Goal: Transaction & Acquisition: Book appointment/travel/reservation

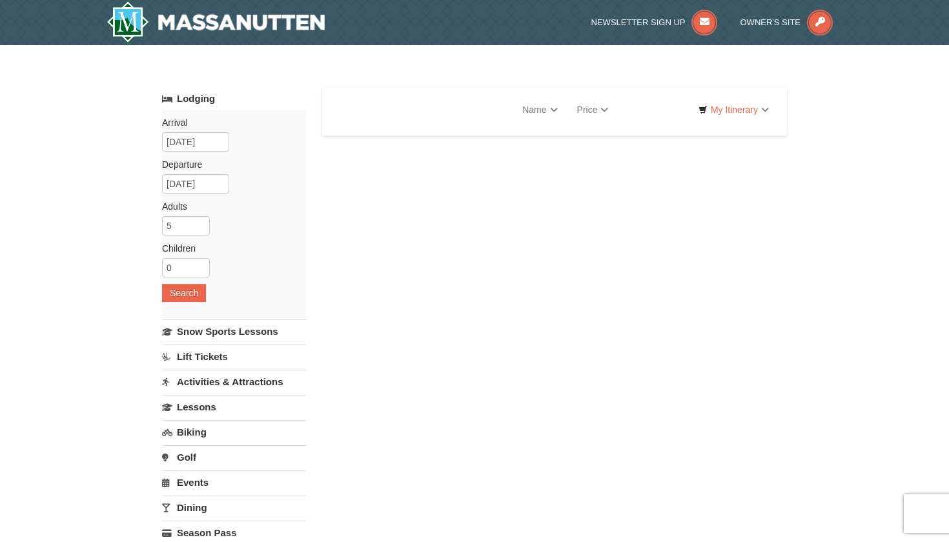
select select "9"
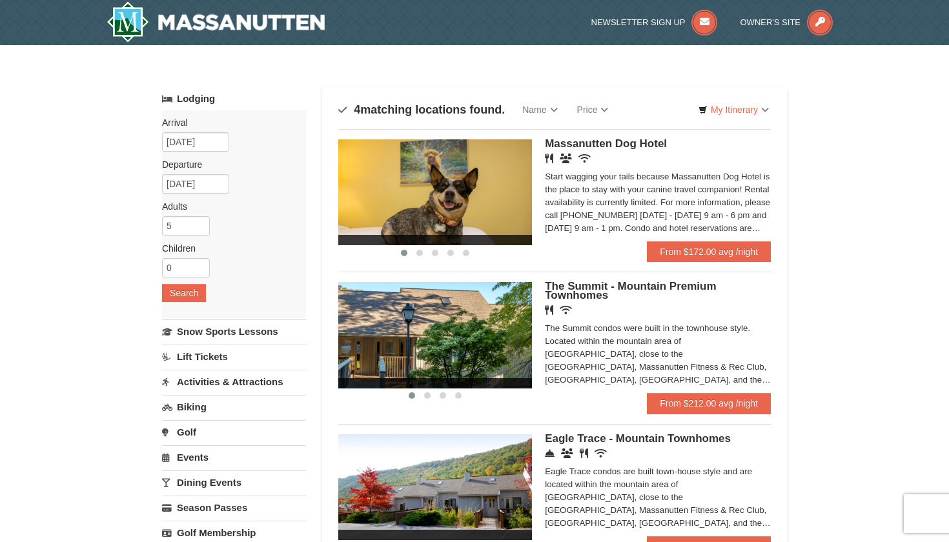
click at [648, 294] on h5 "The Summit - Mountain Premium Townhomes" at bounding box center [658, 291] width 226 height 18
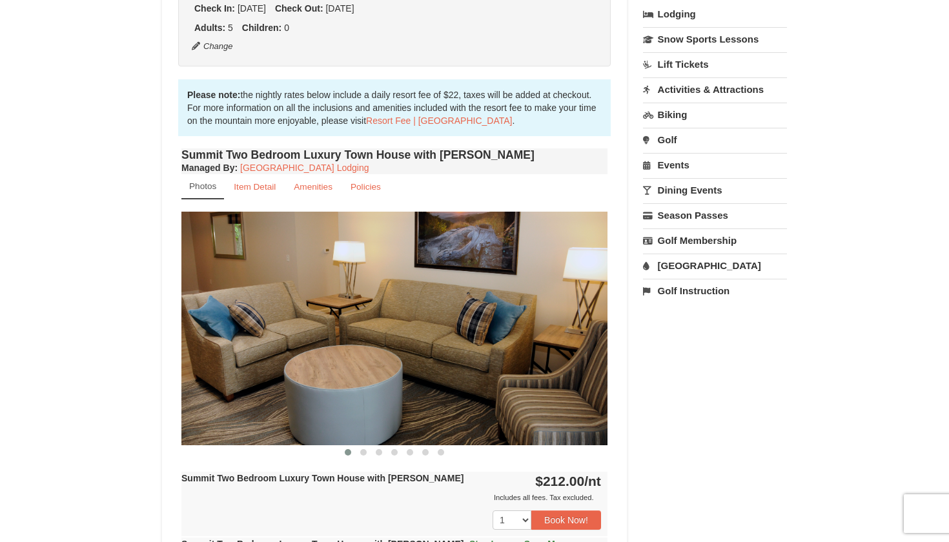
scroll to position [317, 0]
click at [365, 453] on span at bounding box center [363, 452] width 6 height 6
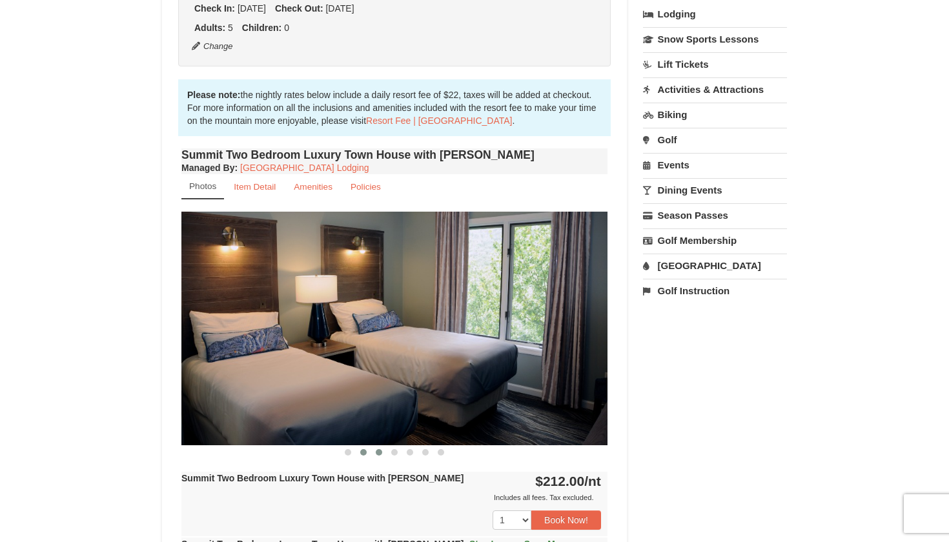
click at [382, 453] on span at bounding box center [379, 452] width 6 height 6
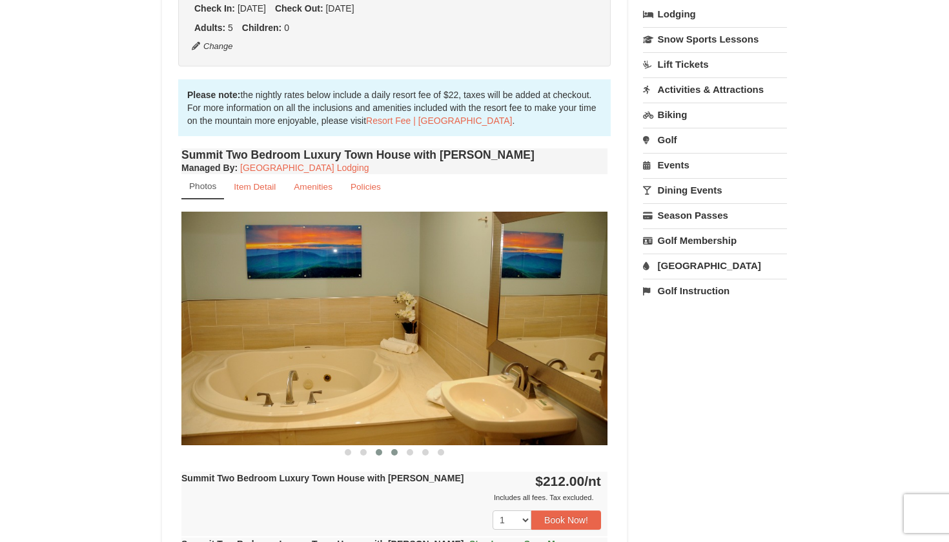
click at [396, 453] on span at bounding box center [394, 452] width 6 height 6
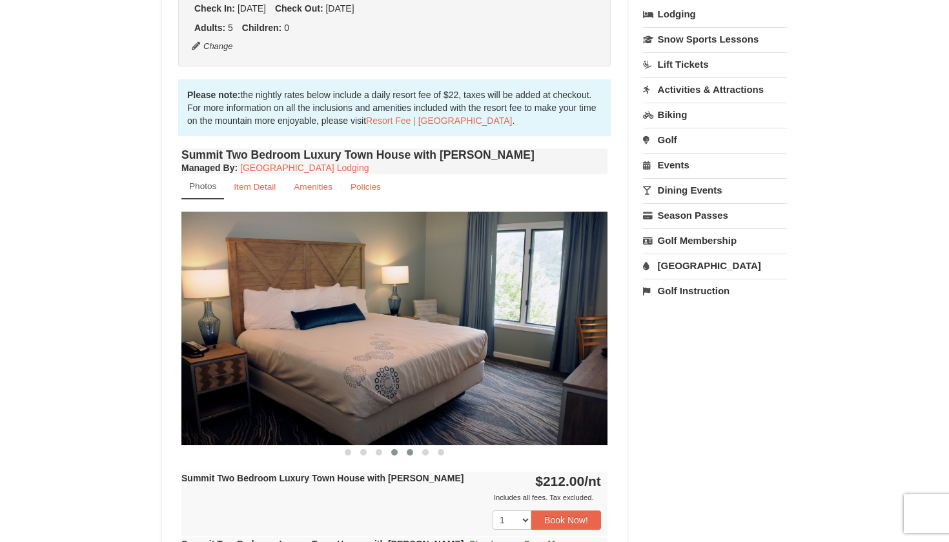
click at [413, 453] on button at bounding box center [409, 452] width 15 height 13
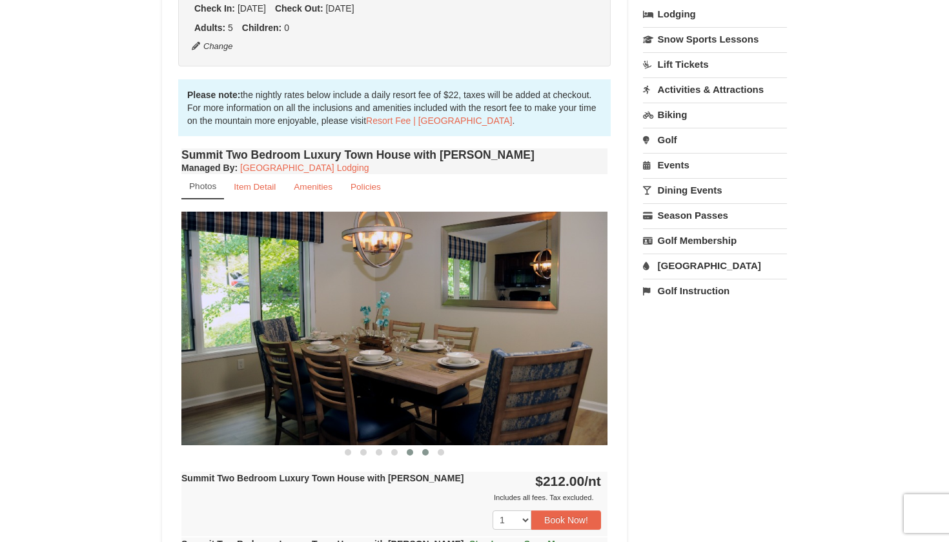
click at [428, 454] on span at bounding box center [425, 452] width 6 height 6
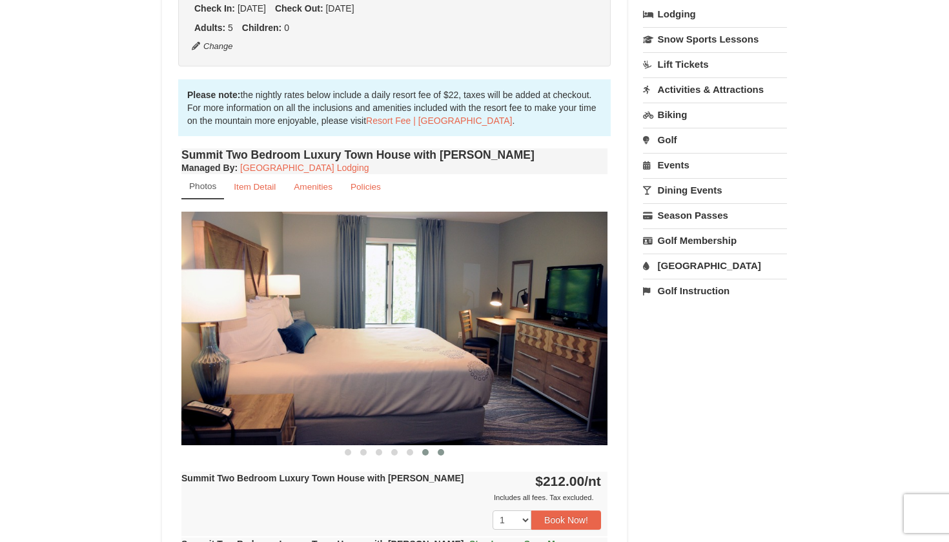
click at [443, 456] on button at bounding box center [440, 452] width 15 height 13
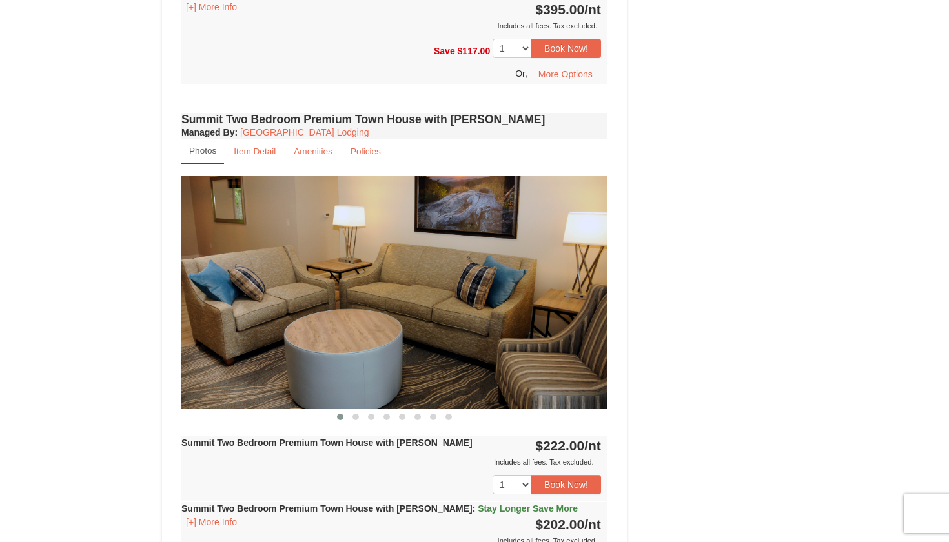
scroll to position [980, 0]
